Goal: Find specific page/section: Find specific page/section

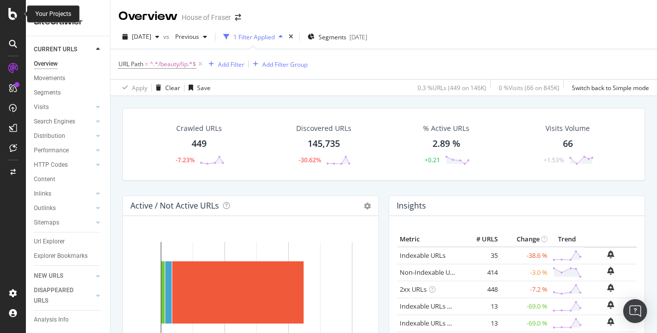
click at [12, 18] on icon at bounding box center [12, 14] width 9 height 12
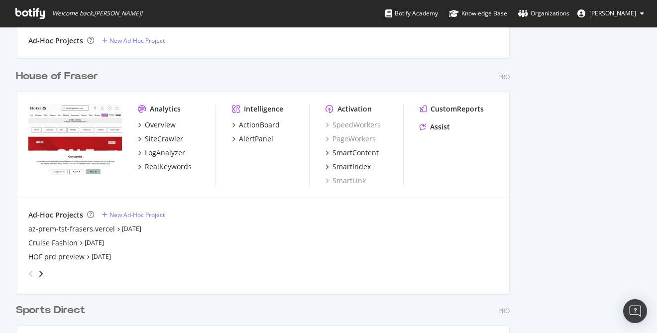
scroll to position [591, 0]
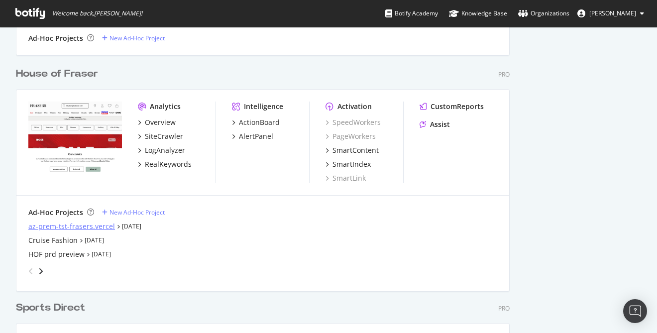
click at [85, 229] on div "az-prem-tst-frasers.vercel" at bounding box center [71, 227] width 87 height 10
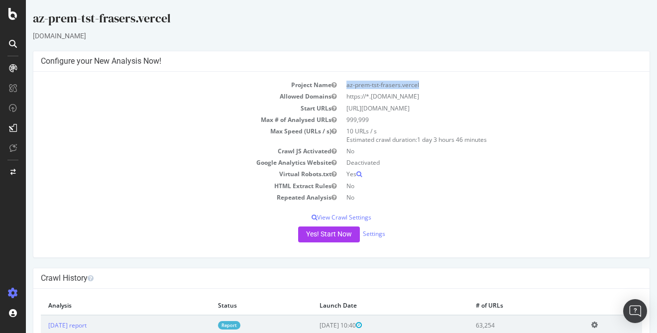
drag, startPoint x: 346, startPoint y: 85, endPoint x: 428, endPoint y: 83, distance: 82.2
click at [428, 83] on td "az-prem-tst-frasers.vercel" at bounding box center [492, 84] width 301 height 11
drag, startPoint x: 456, startPoint y: 97, endPoint x: 346, endPoint y: 98, distance: 110.1
click at [346, 98] on td "https://*.[DOMAIN_NAME]" at bounding box center [492, 96] width 301 height 11
copy td "https://*.[DOMAIN_NAME]"
